Goal: Information Seeking & Learning: Compare options

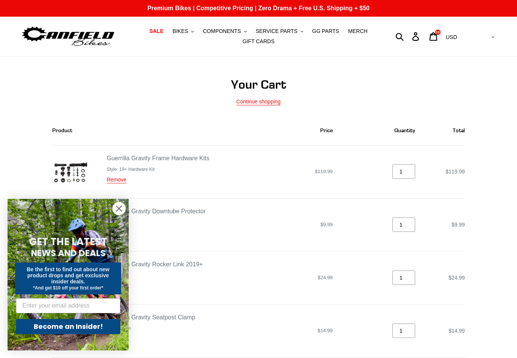
click at [181, 31] on span "BIKES" at bounding box center [181, 31] width 16 height 6
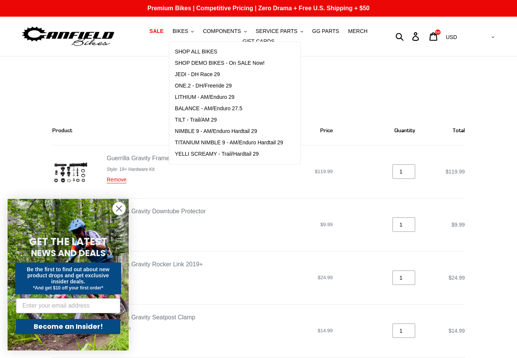
click at [187, 92] on link "LITHIUM - AM/Enduro 29" at bounding box center [229, 97] width 120 height 11
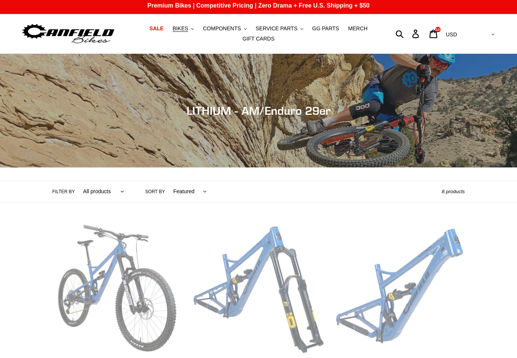
scroll to position [191, 0]
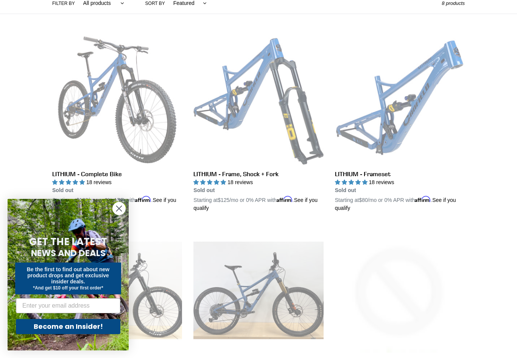
click at [109, 99] on link "LITHIUM - Complete Bike" at bounding box center [117, 123] width 130 height 177
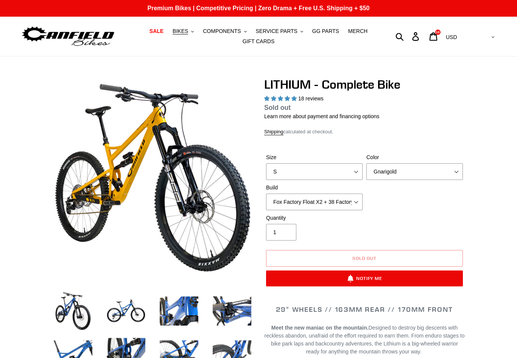
select select "highest-rating"
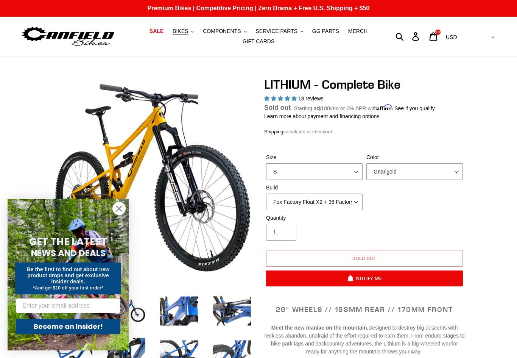
click at [185, 28] on span "BIKES" at bounding box center [181, 31] width 16 height 6
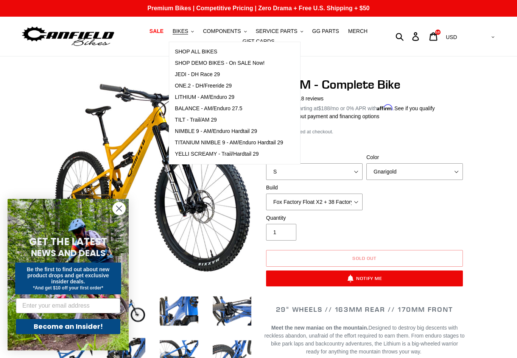
click at [181, 83] on span "ONE.2 - DH/Freeride 29" at bounding box center [203, 86] width 57 height 6
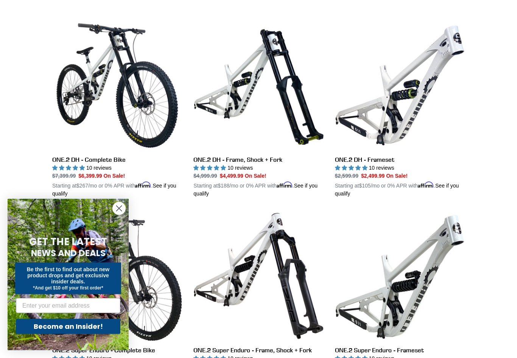
scroll to position [206, 0]
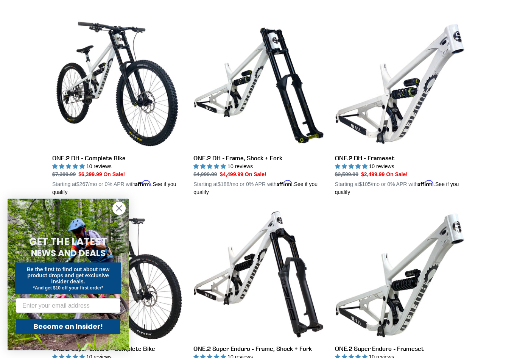
click at [112, 79] on link "ONE.2 DH - Complete Bike" at bounding box center [117, 107] width 130 height 177
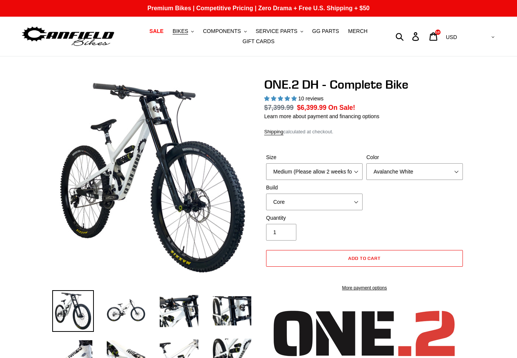
select select "highest-rating"
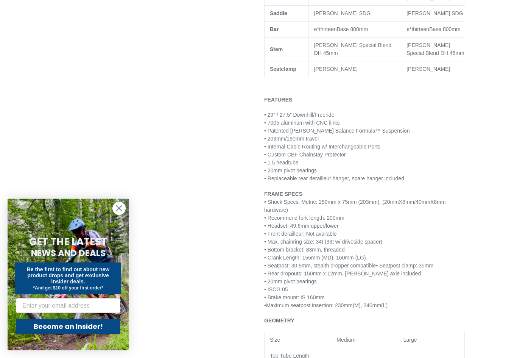
scroll to position [712, 0]
